Goal: Task Accomplishment & Management: Manage account settings

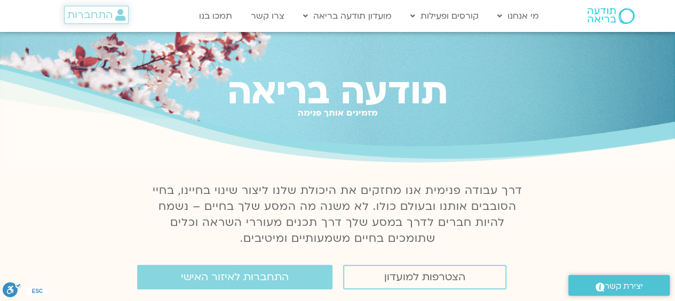
click at [101, 6] on link "התחברות" at bounding box center [96, 15] width 65 height 18
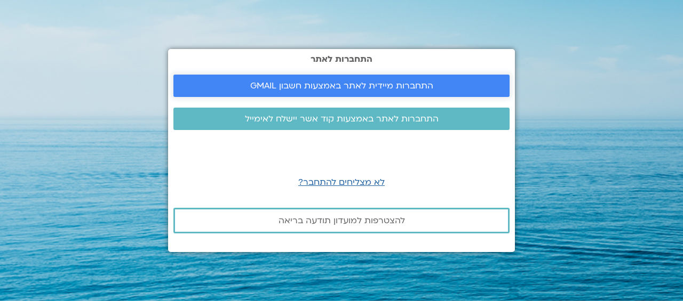
click at [305, 85] on span "התחברות מיידית לאתר באמצעות חשבון GMAIL" at bounding box center [341, 86] width 183 height 10
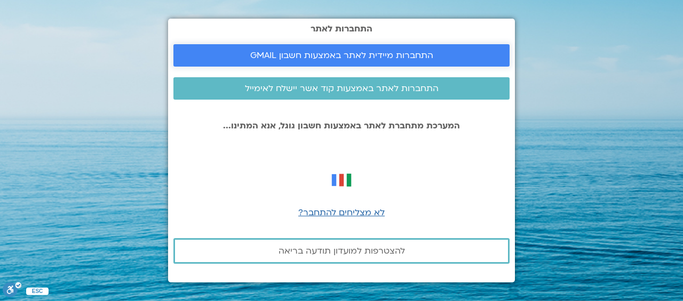
click at [338, 53] on span "התחברות מיידית לאתר באמצעות חשבון GMAIL" at bounding box center [341, 56] width 183 height 10
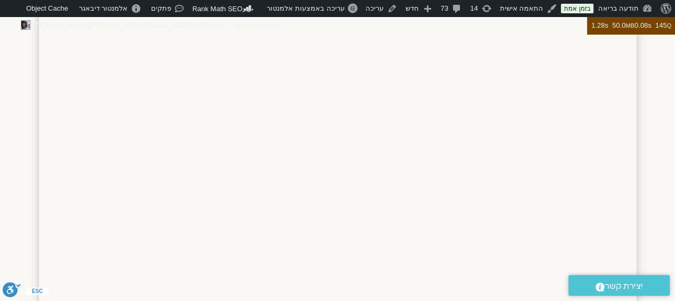
scroll to position [960, 0]
